Goal: Information Seeking & Learning: Learn about a topic

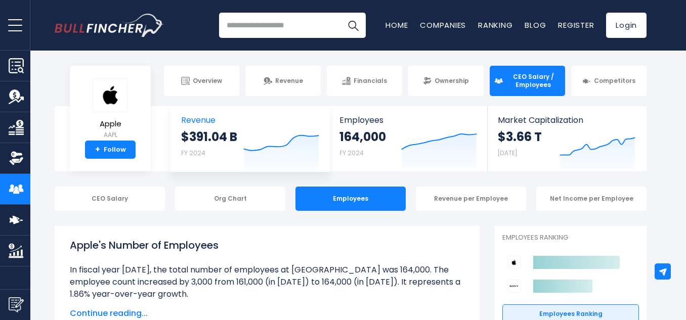
click at [256, 120] on span "Revenue" at bounding box center [250, 120] width 138 height 10
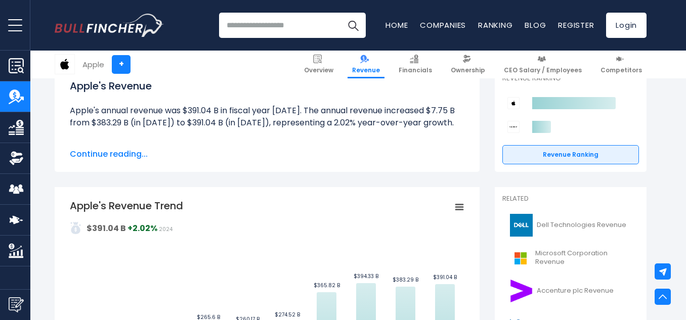
scroll to position [118, 0]
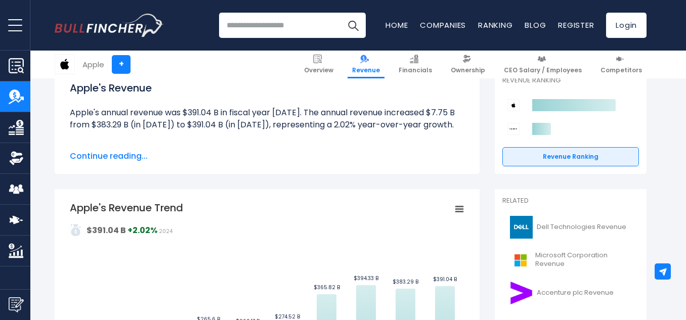
click at [113, 159] on span "Continue reading..." at bounding box center [267, 156] width 395 height 12
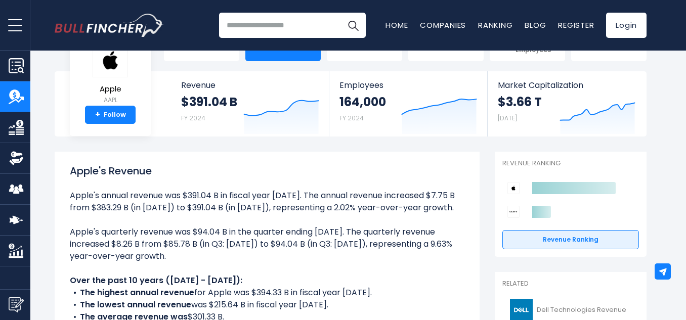
scroll to position [0, 0]
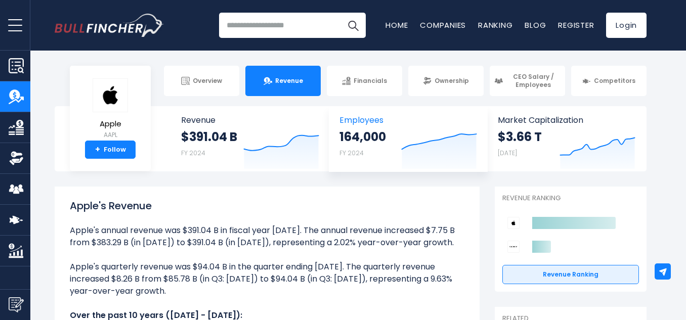
click at [360, 152] on small "FY 2024" at bounding box center [351, 153] width 24 height 9
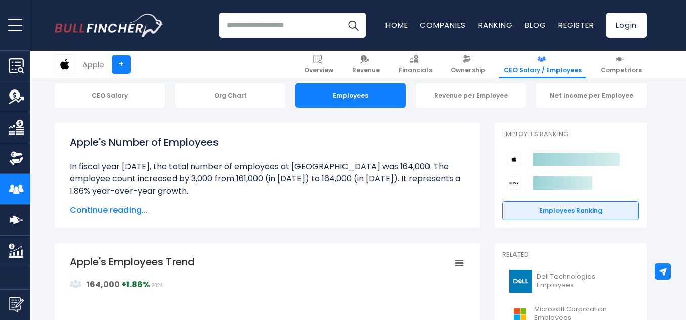
scroll to position [102, 0]
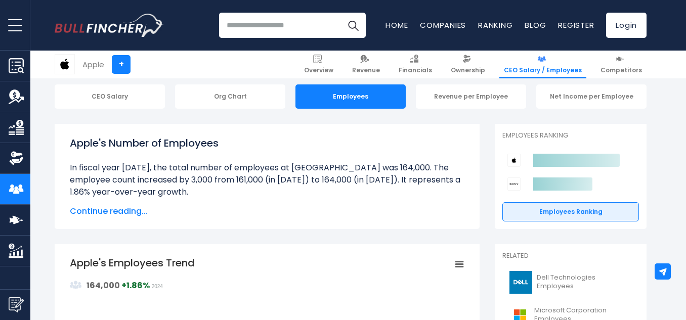
click at [139, 211] on span "Continue reading..." at bounding box center [267, 211] width 395 height 12
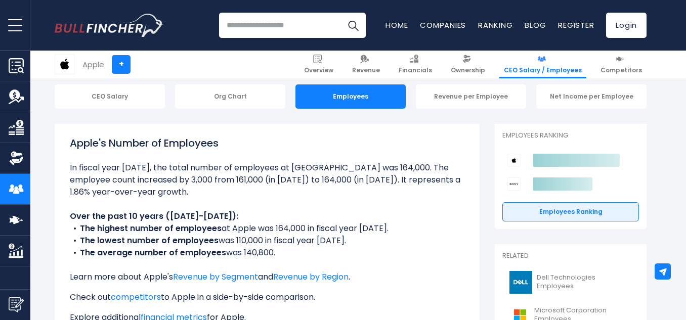
scroll to position [0, 0]
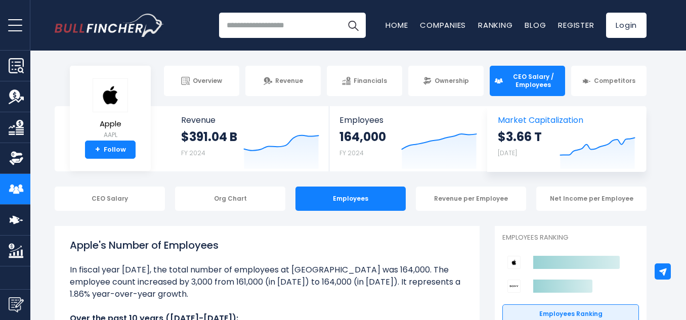
click at [546, 124] on span "Market Capitalization" at bounding box center [567, 120] width 138 height 10
click at [240, 197] on div "Org Chart" at bounding box center [230, 199] width 110 height 24
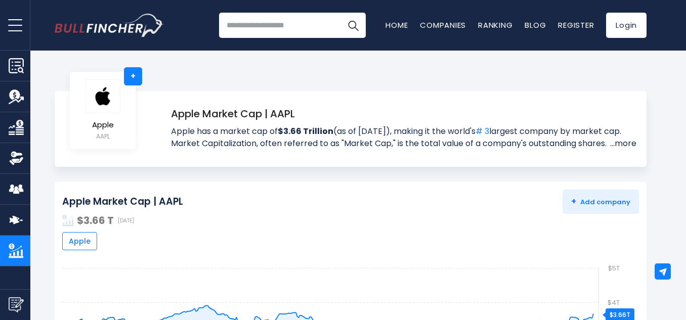
click at [621, 142] on link "...more" at bounding box center [622, 144] width 29 height 12
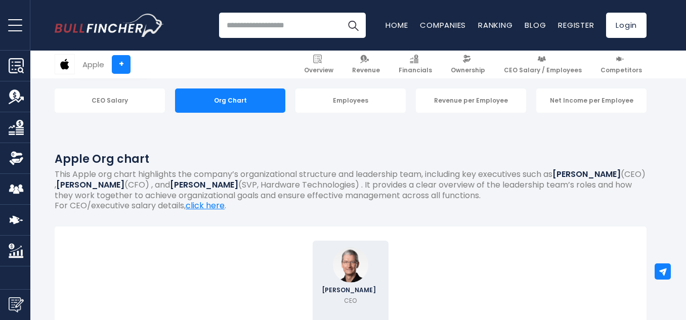
scroll to position [91, 0]
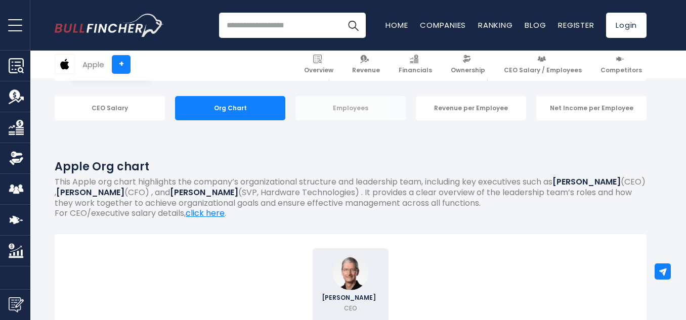
click at [321, 102] on div "Employees" at bounding box center [350, 108] width 110 height 24
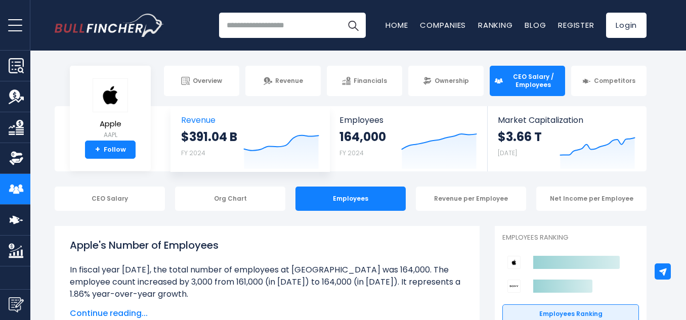
click at [199, 117] on span "Revenue" at bounding box center [250, 120] width 138 height 10
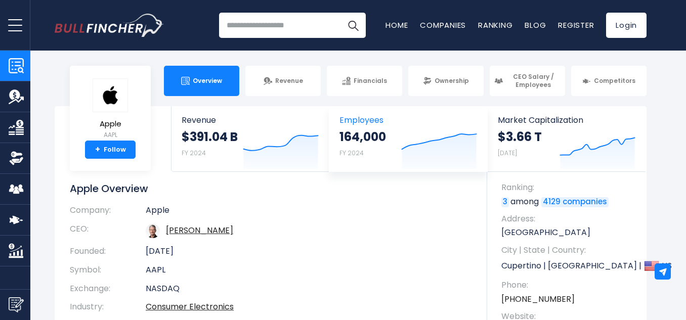
click at [371, 129] on strong "164,000" at bounding box center [362, 137] width 47 height 16
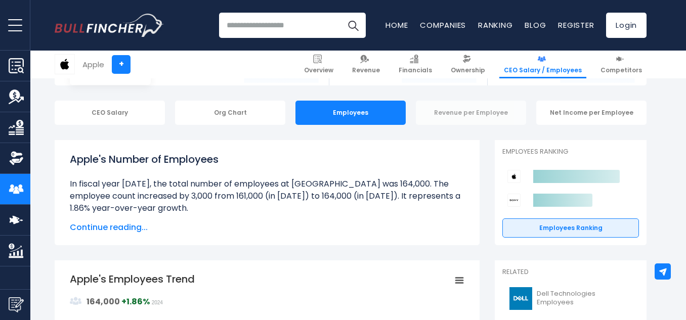
scroll to position [82, 0]
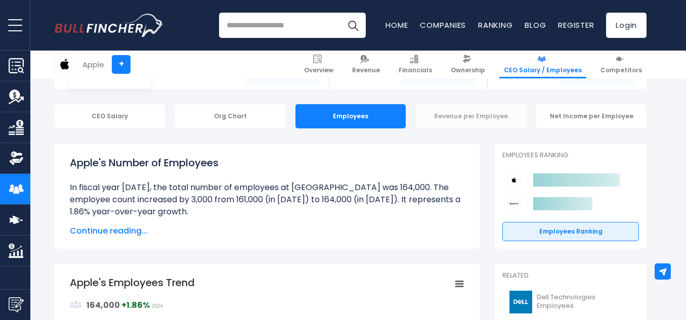
click at [487, 118] on div "Revenue per Employee" at bounding box center [471, 116] width 110 height 24
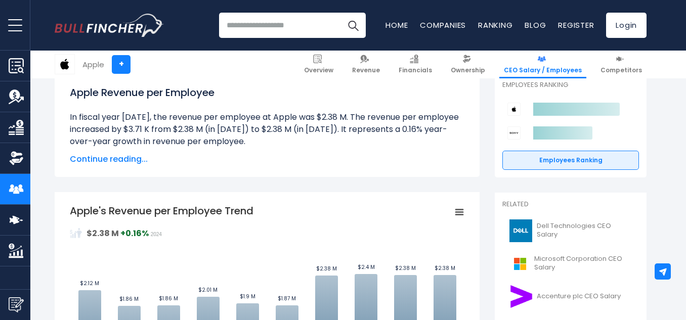
scroll to position [153, 0]
click at [117, 152] on div "Apple Revenue per Employee In fiscal year [DATE], the revenue per employee at A…" at bounding box center [267, 124] width 395 height 80
click at [117, 158] on span "Continue reading..." at bounding box center [267, 159] width 395 height 12
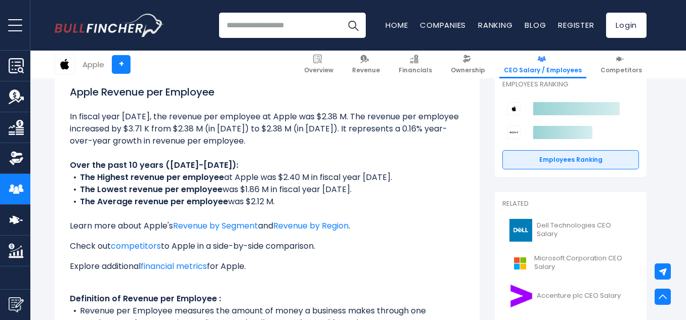
scroll to position [0, 0]
